Goal: Transaction & Acquisition: Purchase product/service

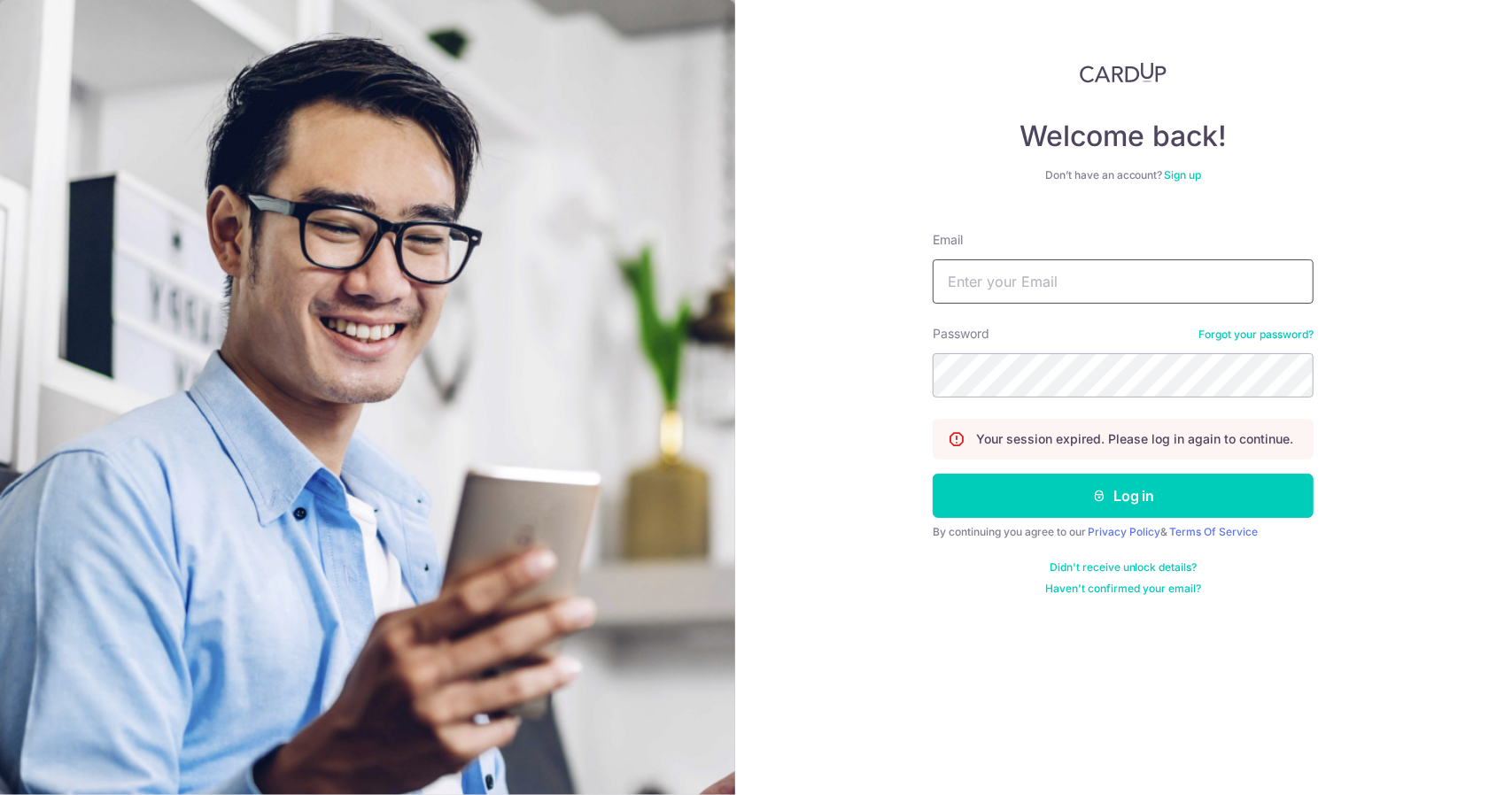
type input "rowenajong@yahoo.com.sg"
click at [1107, 505] on button "Log in" at bounding box center [1123, 496] width 381 height 45
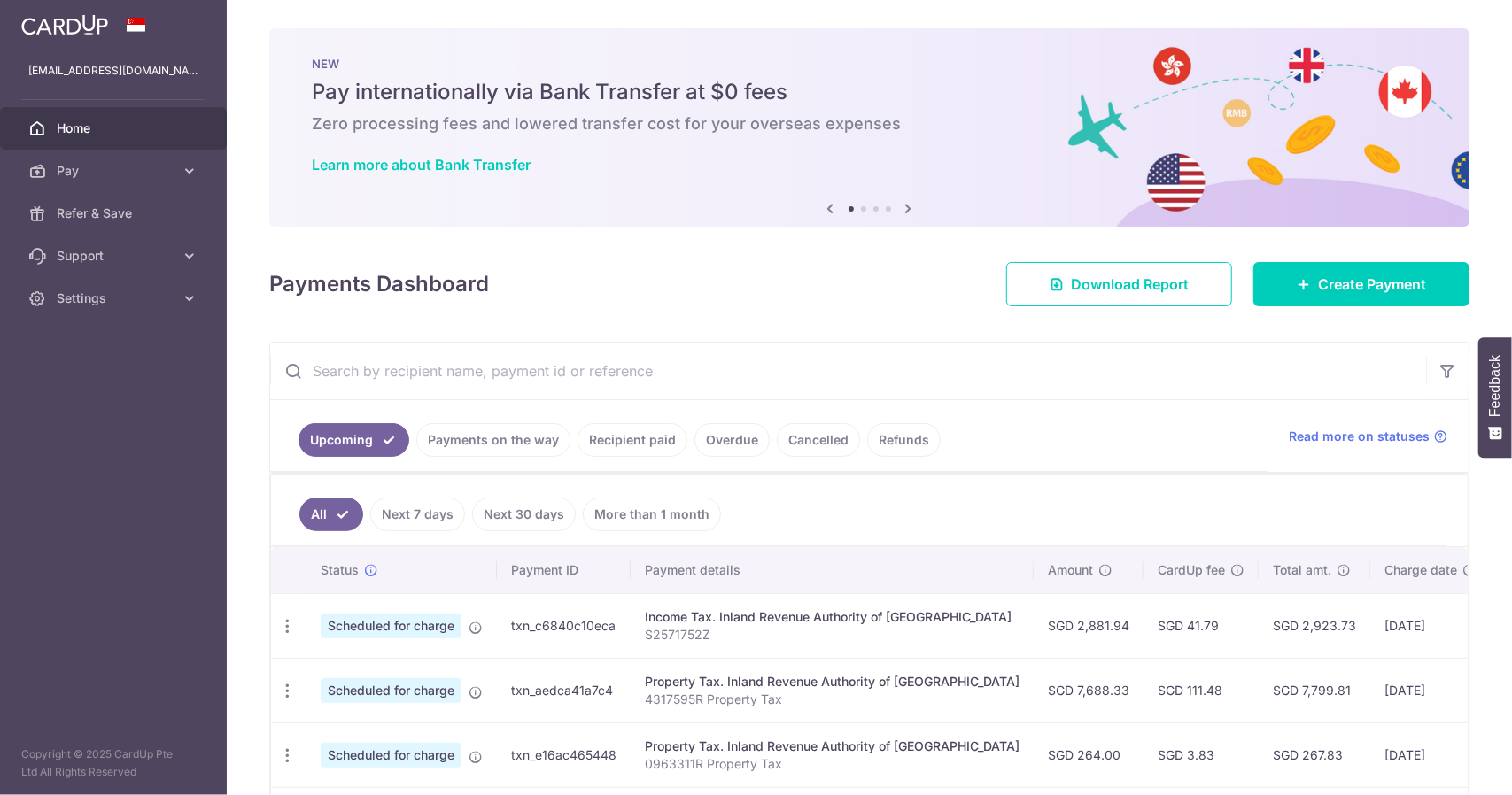
click at [624, 424] on link "Recipient paid" at bounding box center [631, 440] width 109 height 33
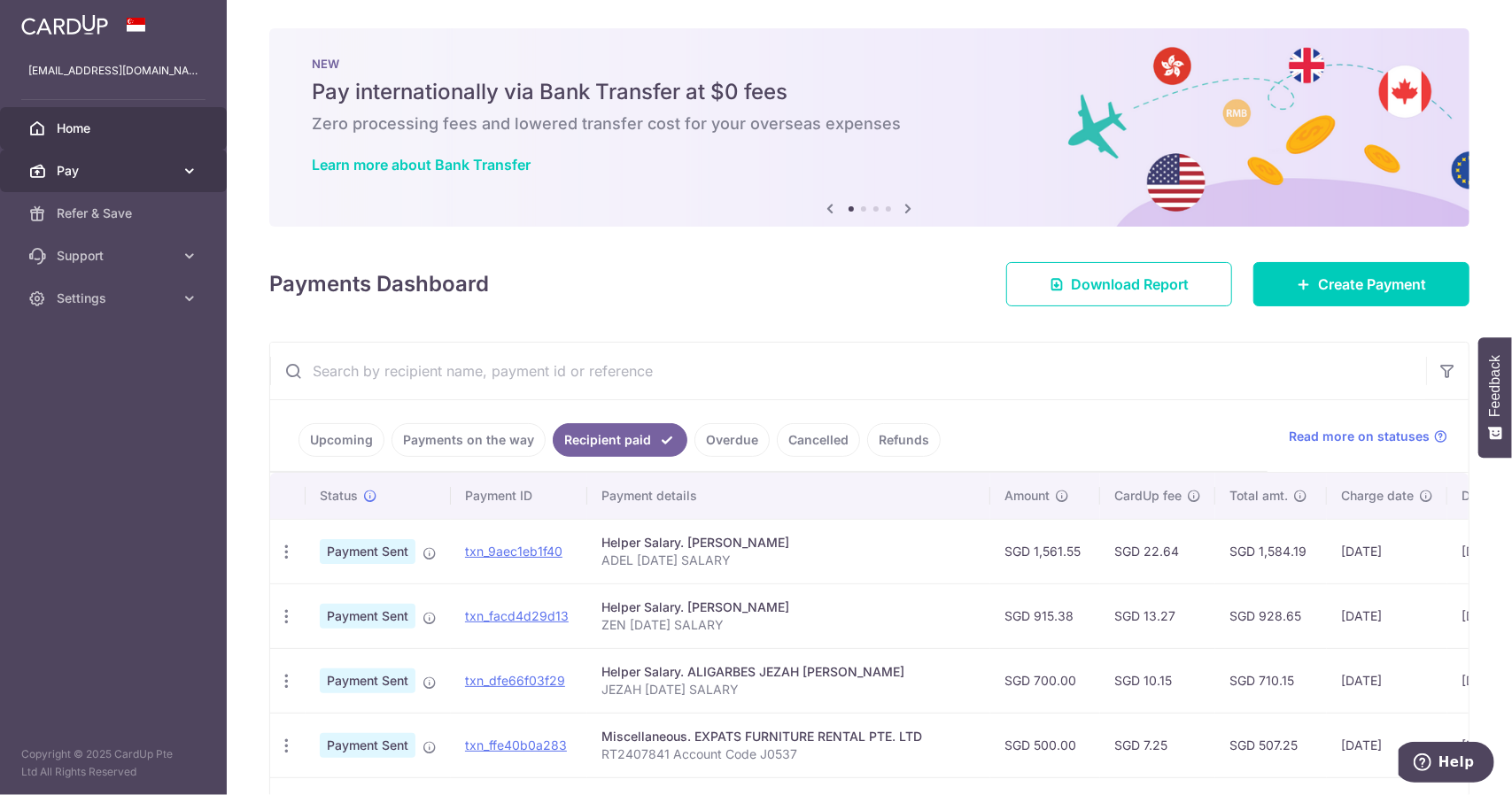
click at [142, 178] on span "Pay" at bounding box center [115, 170] width 117 height 18
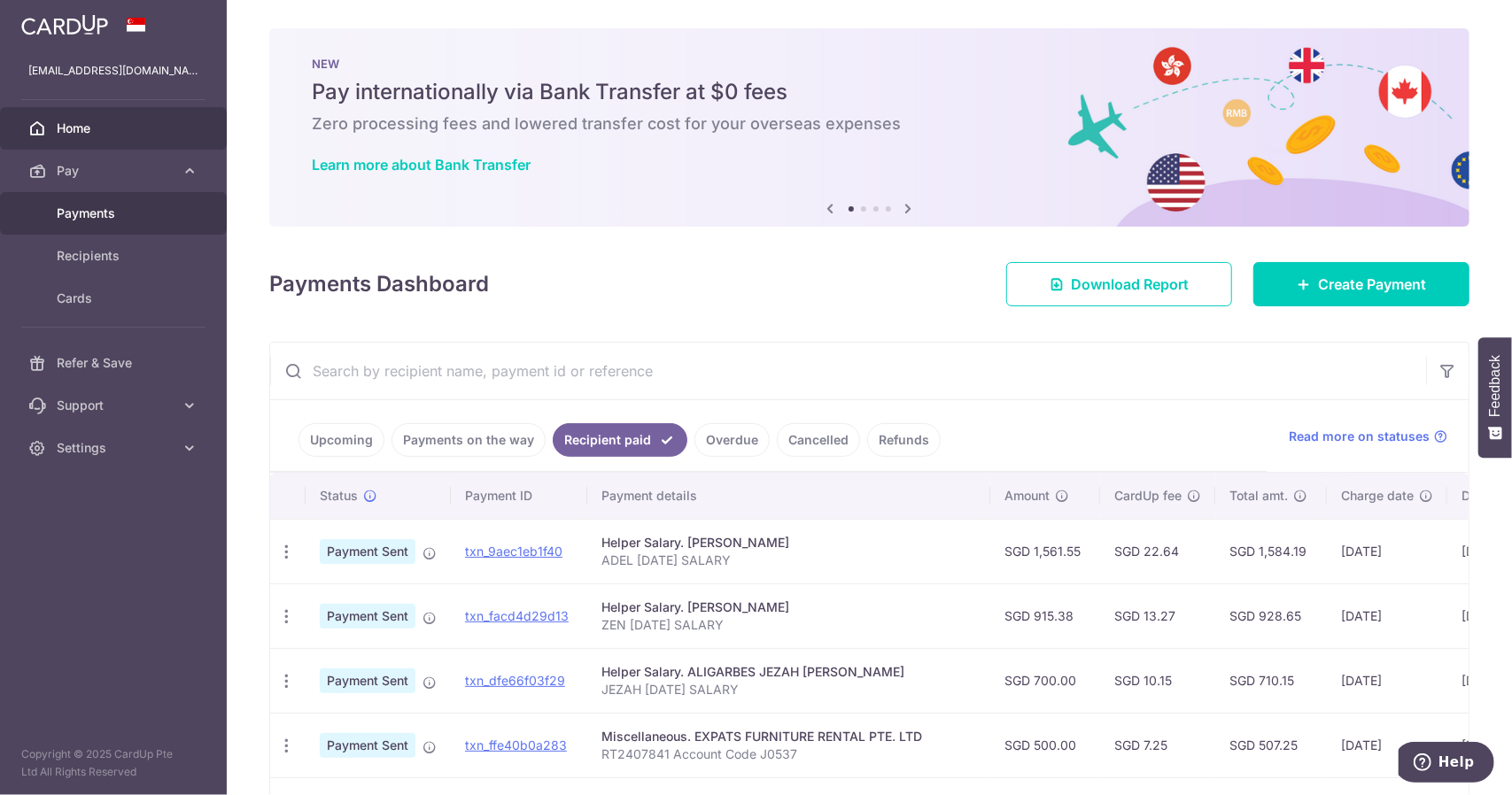
click at [153, 216] on span "Payments" at bounding box center [115, 213] width 117 height 18
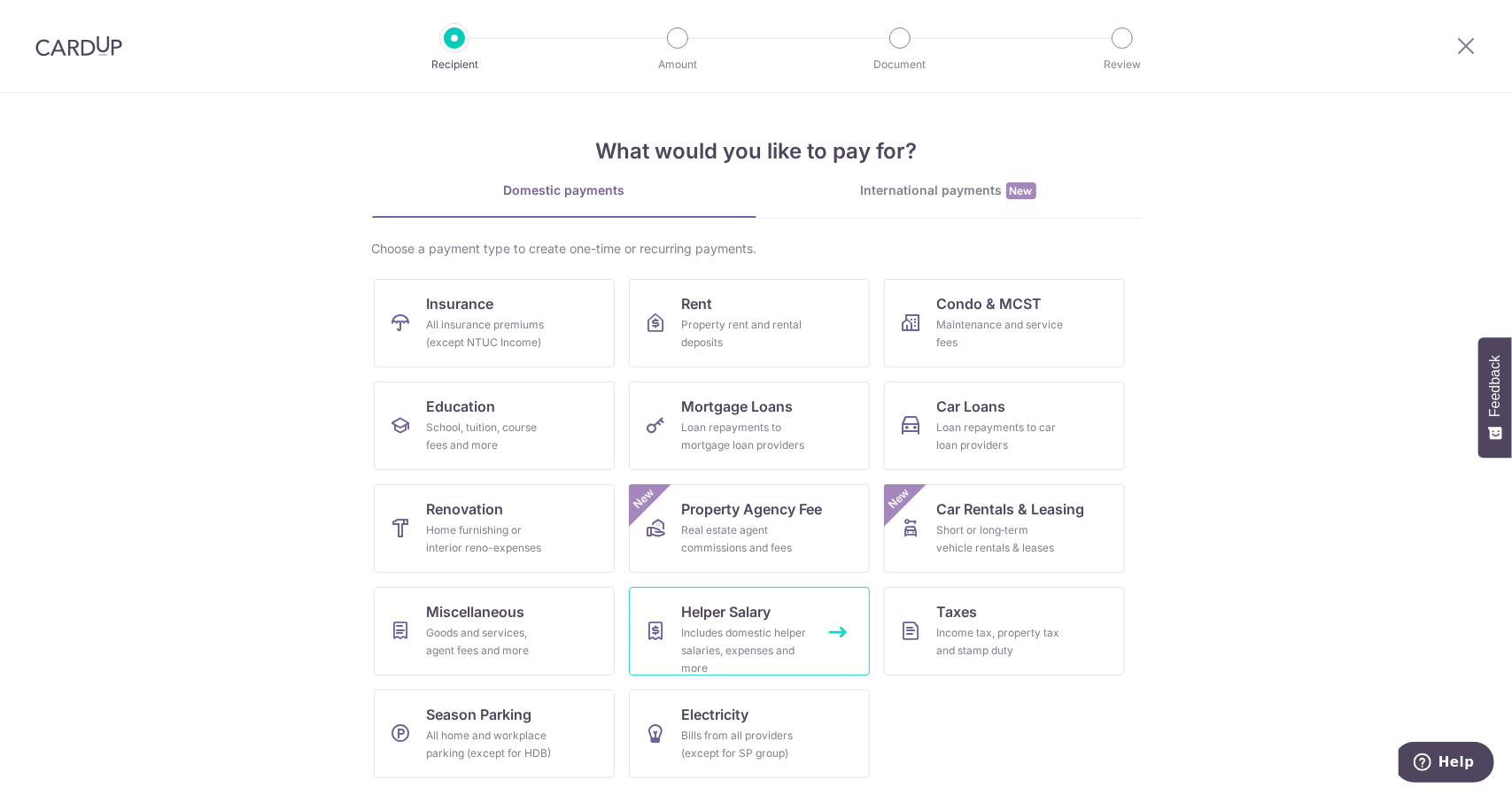
click at [732, 644] on div "Includes domestic helper salaries, expenses and more" at bounding box center [746, 651] width 128 height 53
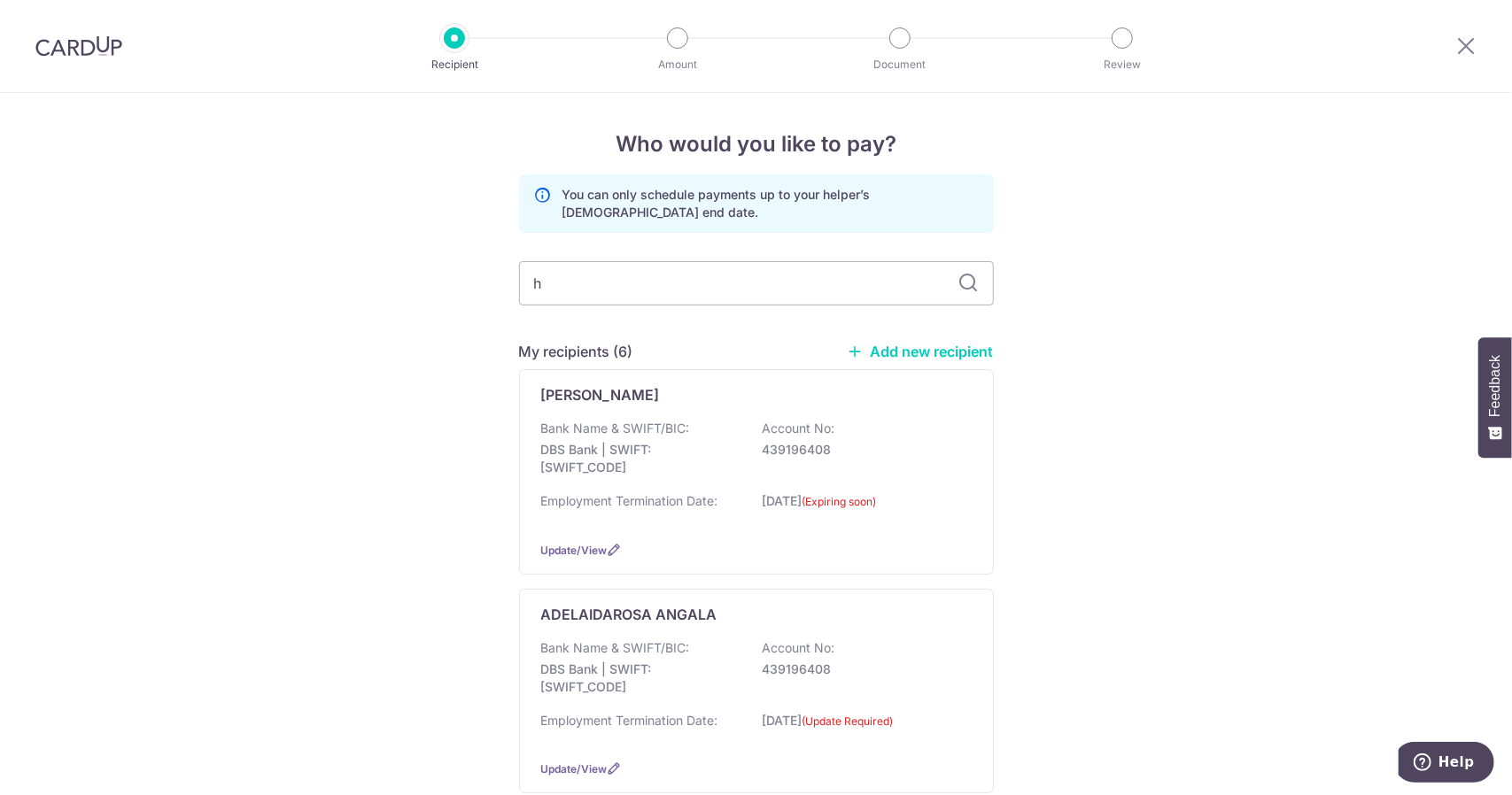
type input "ha"
